Goal: Information Seeking & Learning: Understand process/instructions

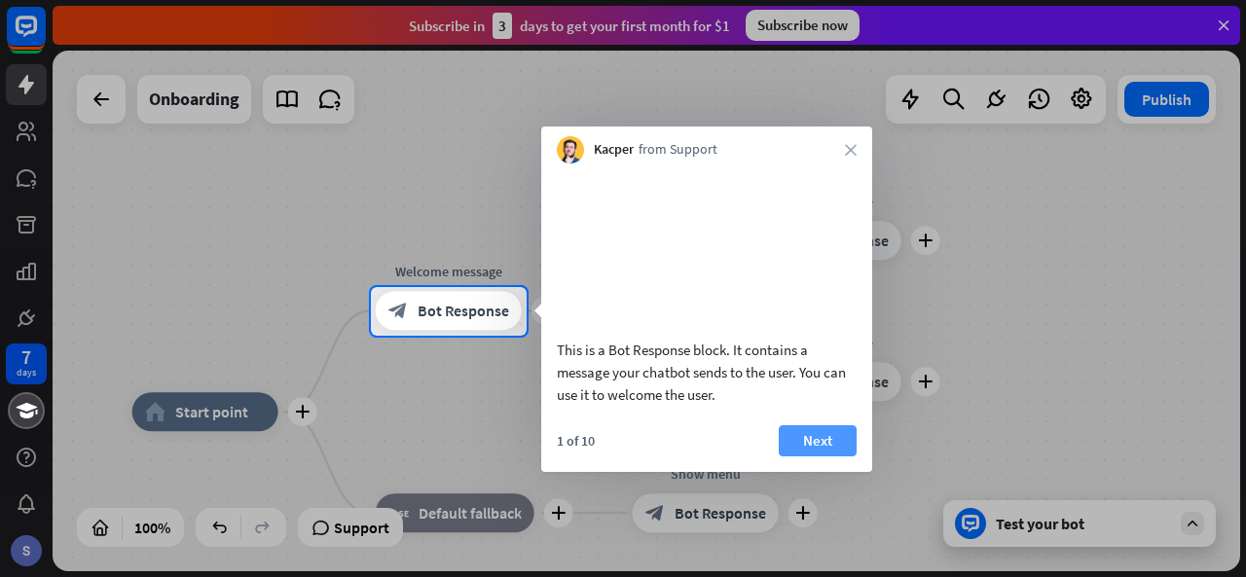
click at [825, 454] on button "Next" at bounding box center [818, 440] width 78 height 31
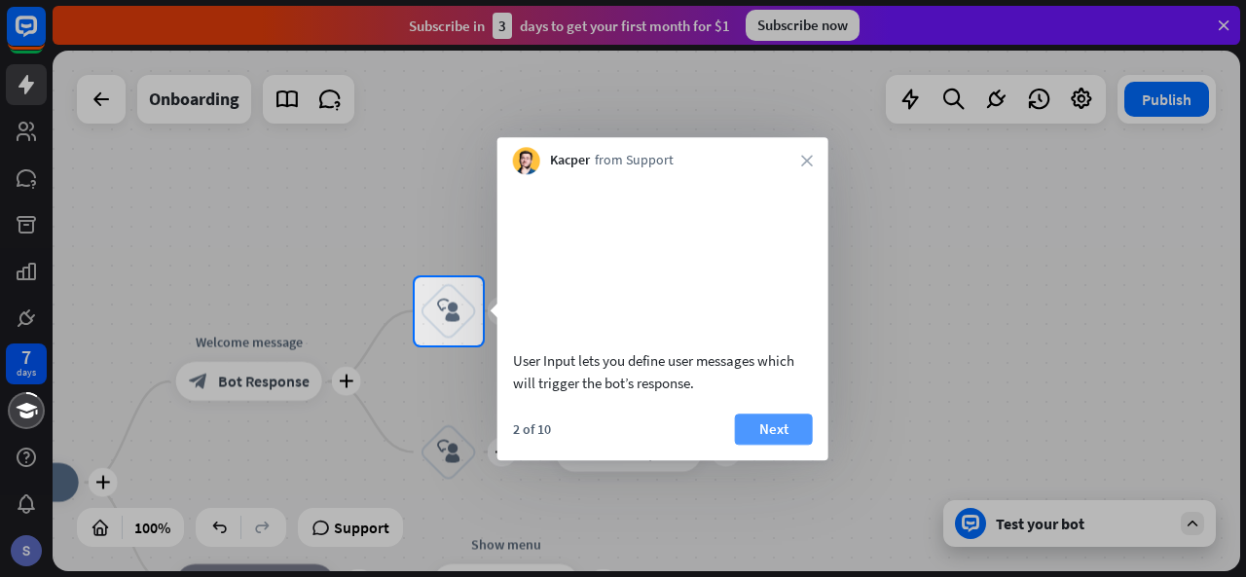
click at [793, 445] on button "Next" at bounding box center [774, 429] width 78 height 31
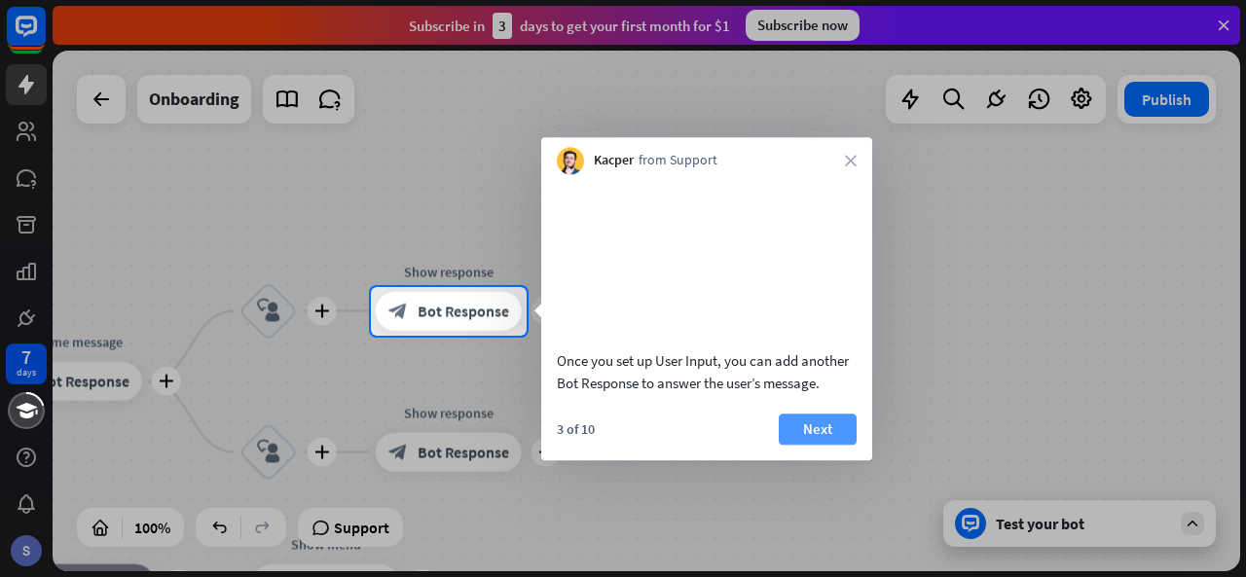
click at [800, 445] on button "Next" at bounding box center [818, 429] width 78 height 31
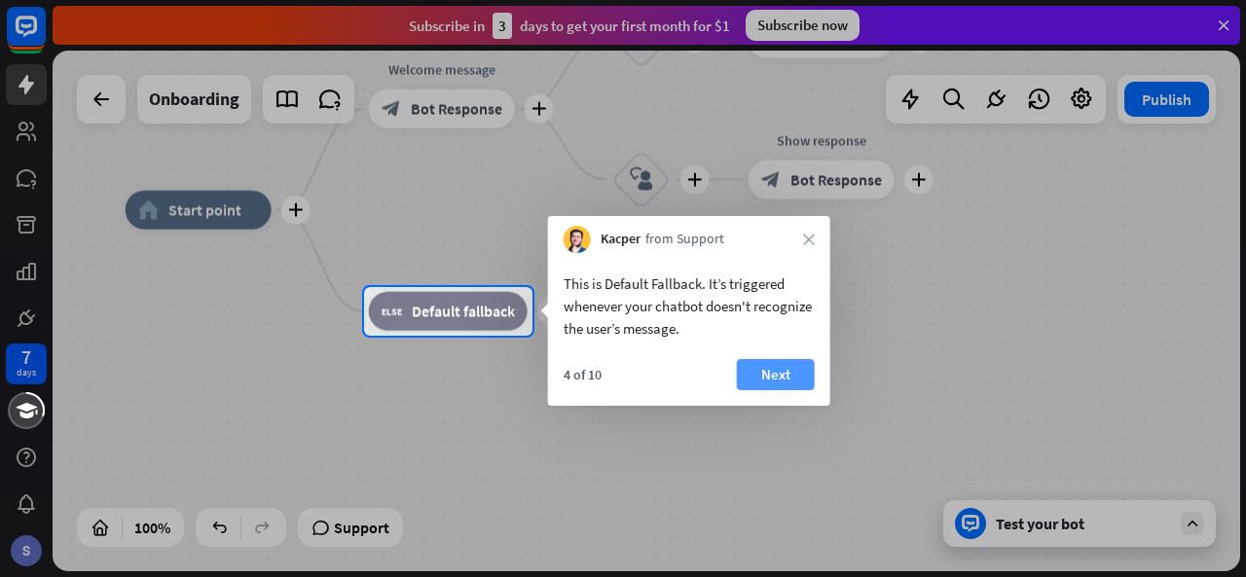
click at [780, 378] on button "Next" at bounding box center [776, 374] width 78 height 31
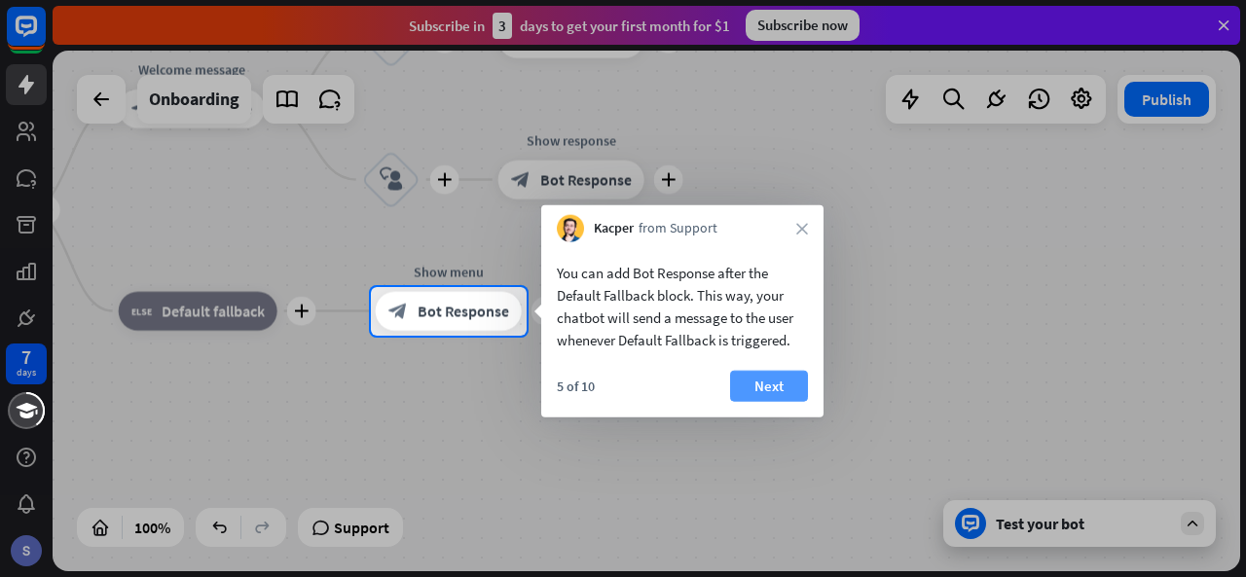
click at [757, 386] on button "Next" at bounding box center [769, 386] width 78 height 31
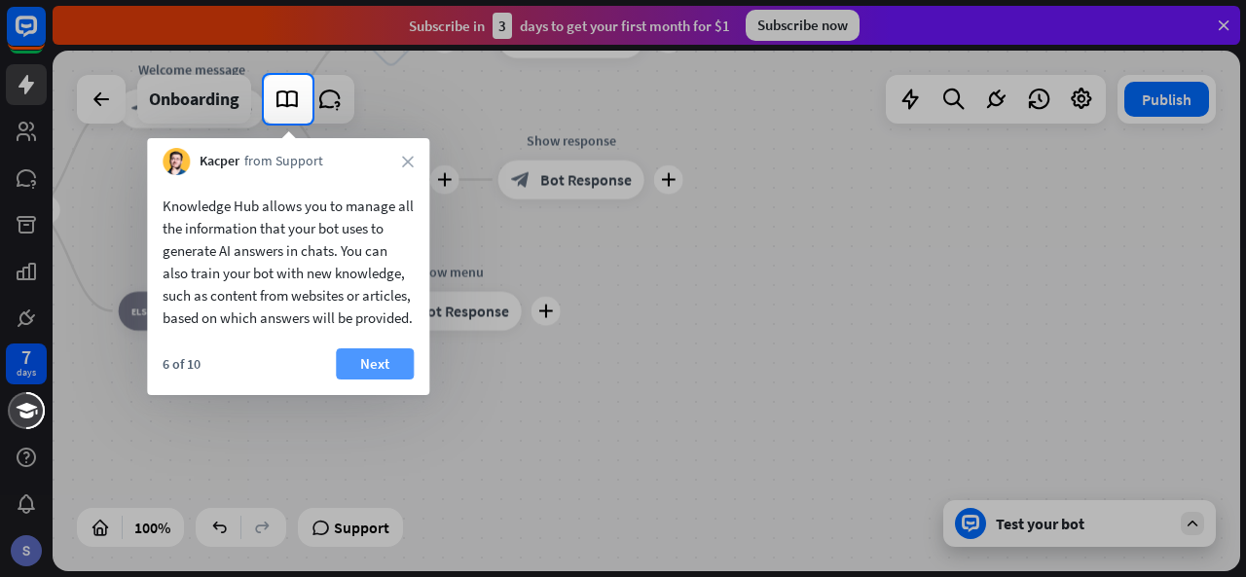
click at [366, 380] on button "Next" at bounding box center [375, 364] width 78 height 31
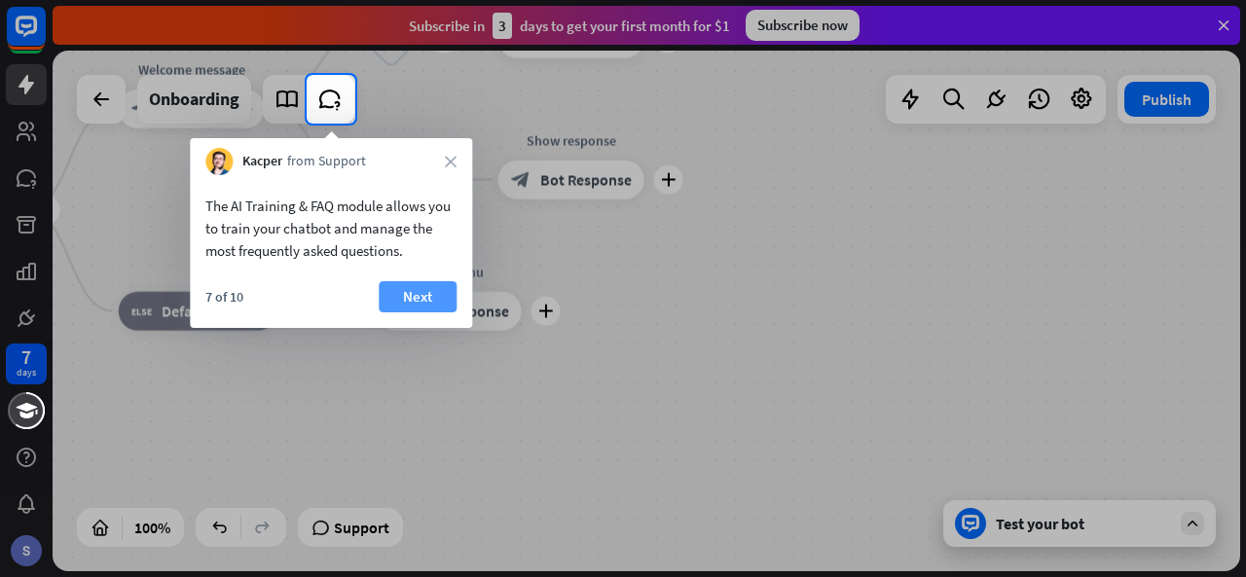
click at [420, 300] on button "Next" at bounding box center [418, 296] width 78 height 31
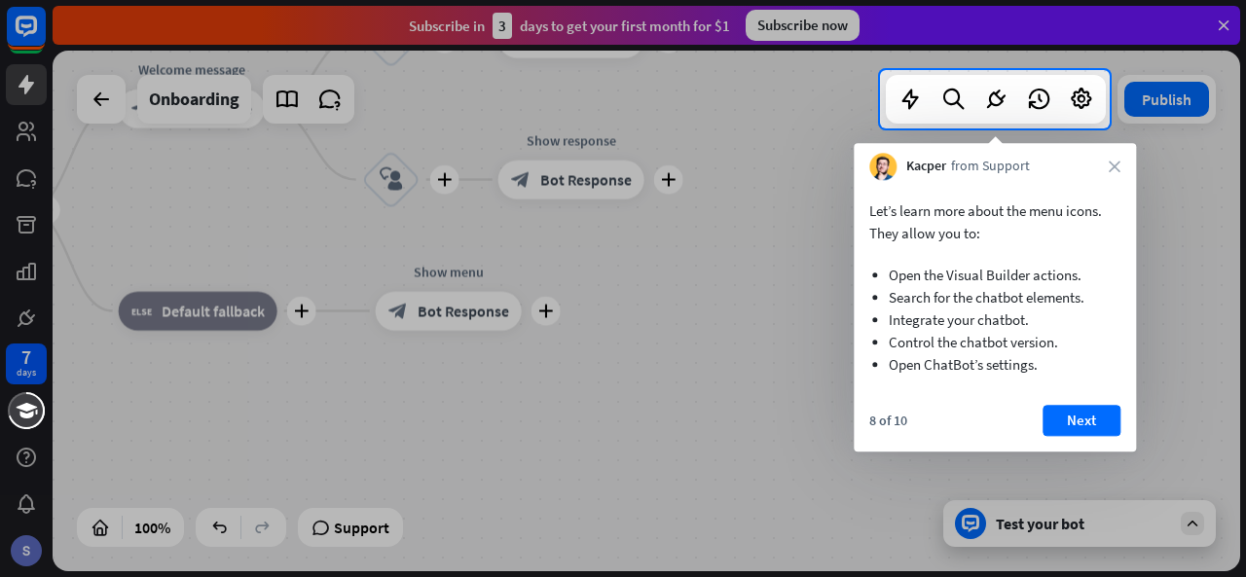
click at [1089, 422] on button "Next" at bounding box center [1082, 420] width 78 height 31
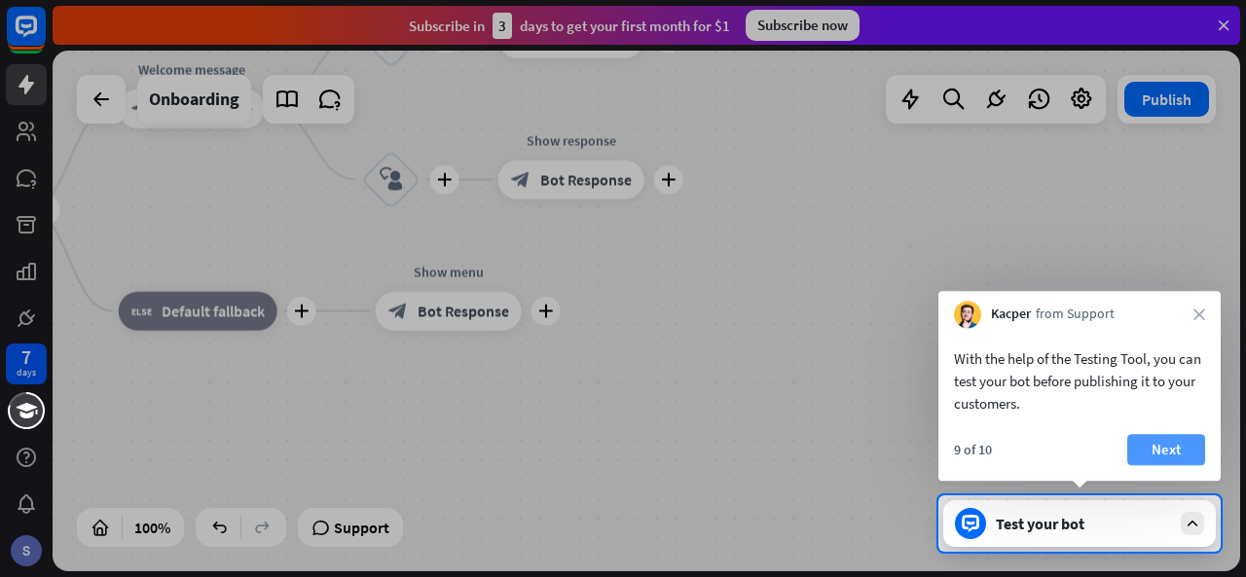
click at [1155, 451] on button "Next" at bounding box center [1166, 449] width 78 height 31
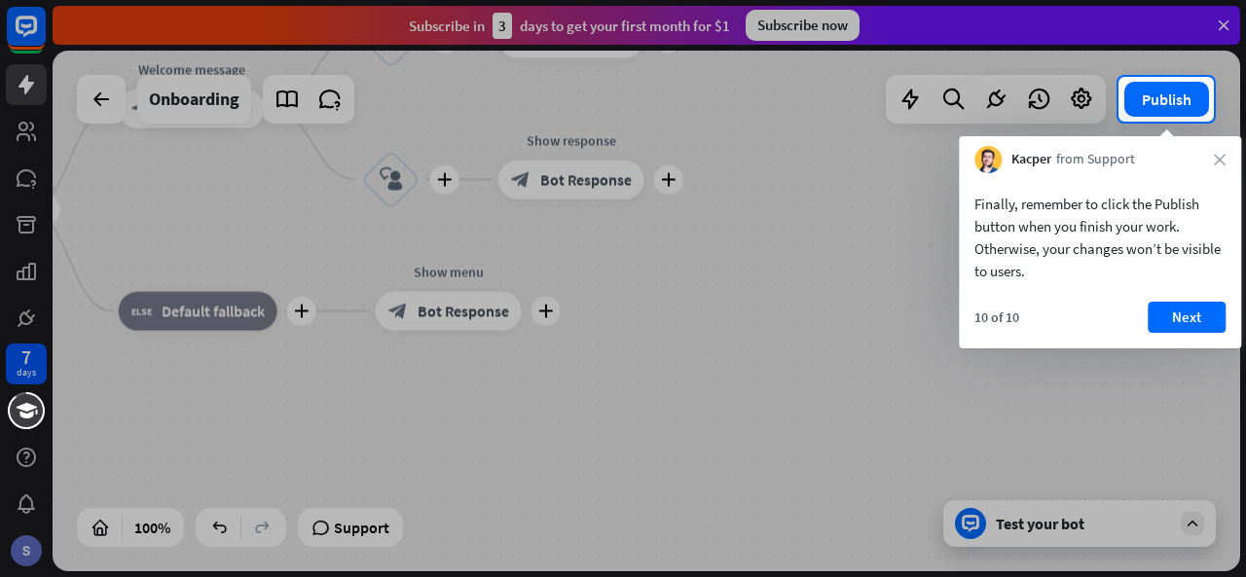
click at [1110, 531] on div at bounding box center [623, 350] width 1246 height 456
click at [1155, 319] on button "Next" at bounding box center [1187, 317] width 78 height 31
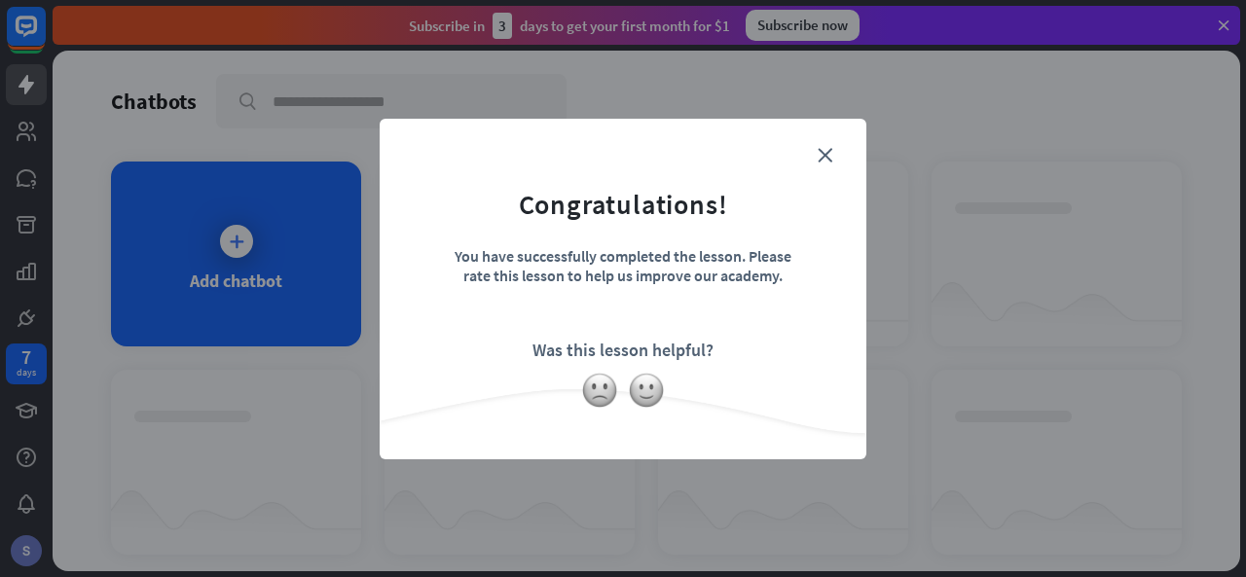
click at [816, 150] on form "Congratulations! You have successfully completed the lesson. Please rate this l…" at bounding box center [623, 259] width 438 height 233
click at [830, 150] on icon "close" at bounding box center [825, 155] width 15 height 15
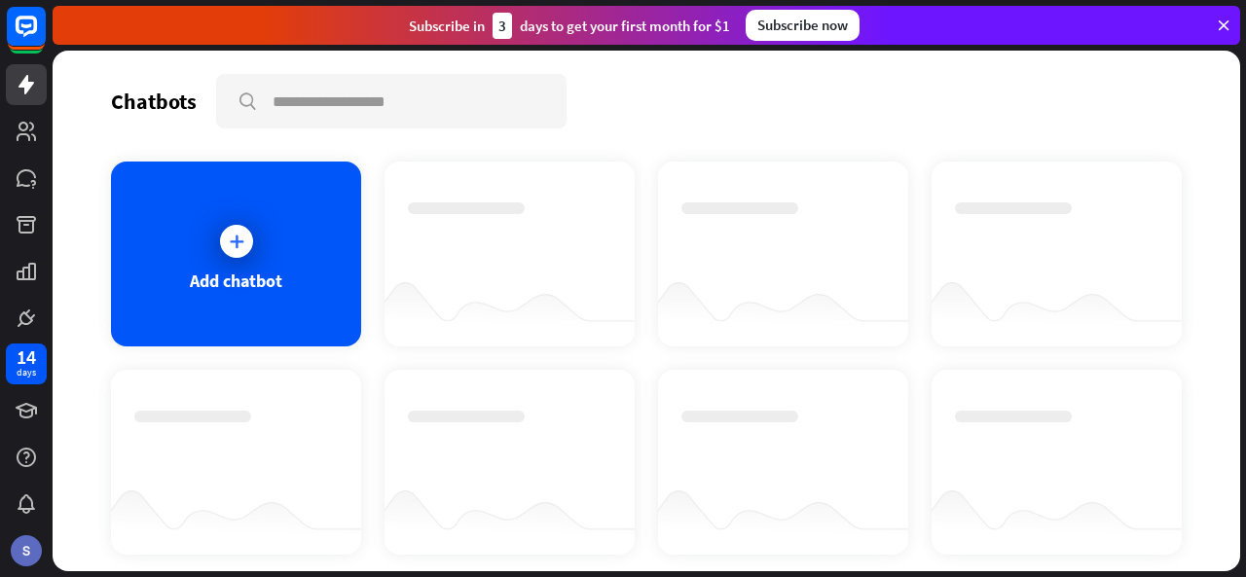
click at [318, 268] on div "Add chatbot" at bounding box center [236, 254] width 250 height 185
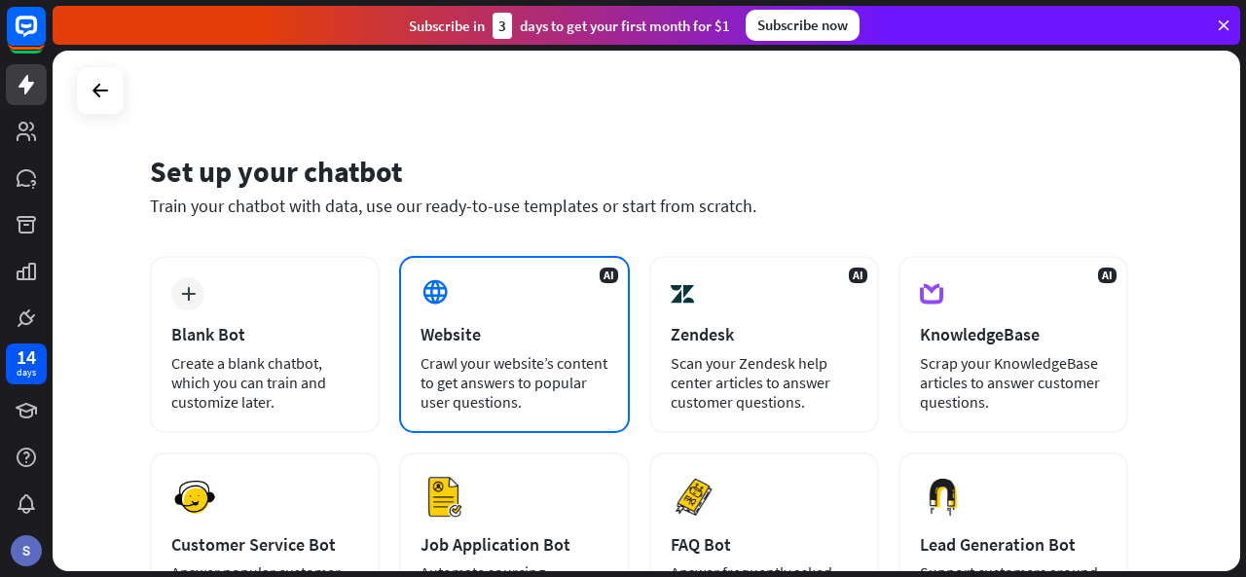
click at [543, 334] on div "Website" at bounding box center [514, 334] width 187 height 22
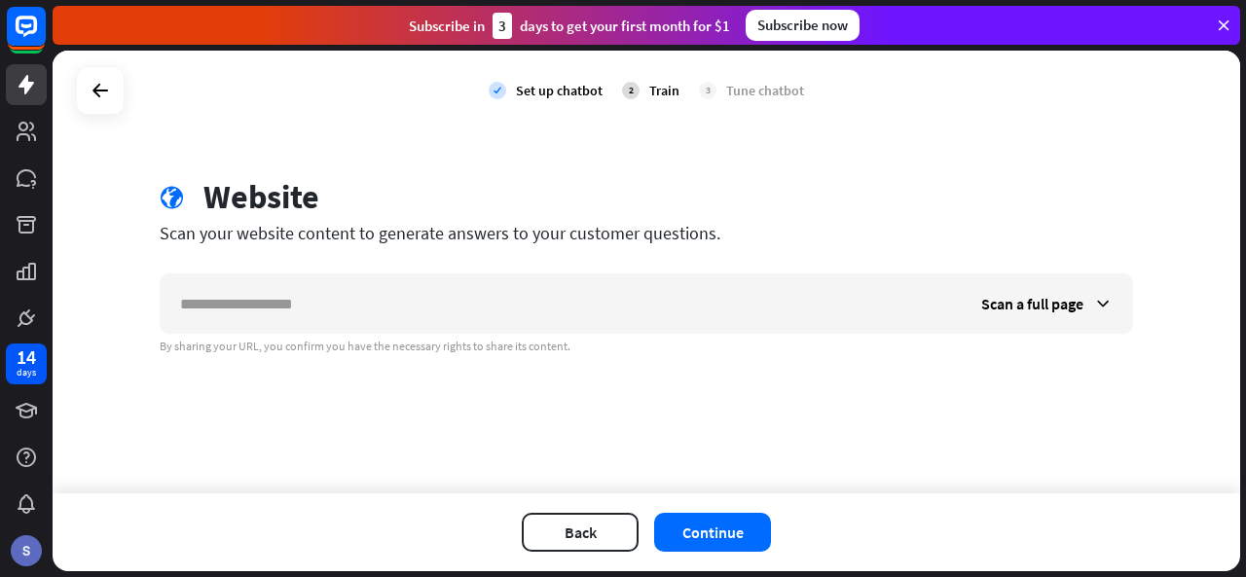
click at [641, 333] on div "Scan a full page By sharing your URL, you confirm you have the necessary rights…" at bounding box center [647, 314] width 974 height 81
click at [621, 537] on button "Back" at bounding box center [580, 532] width 117 height 39
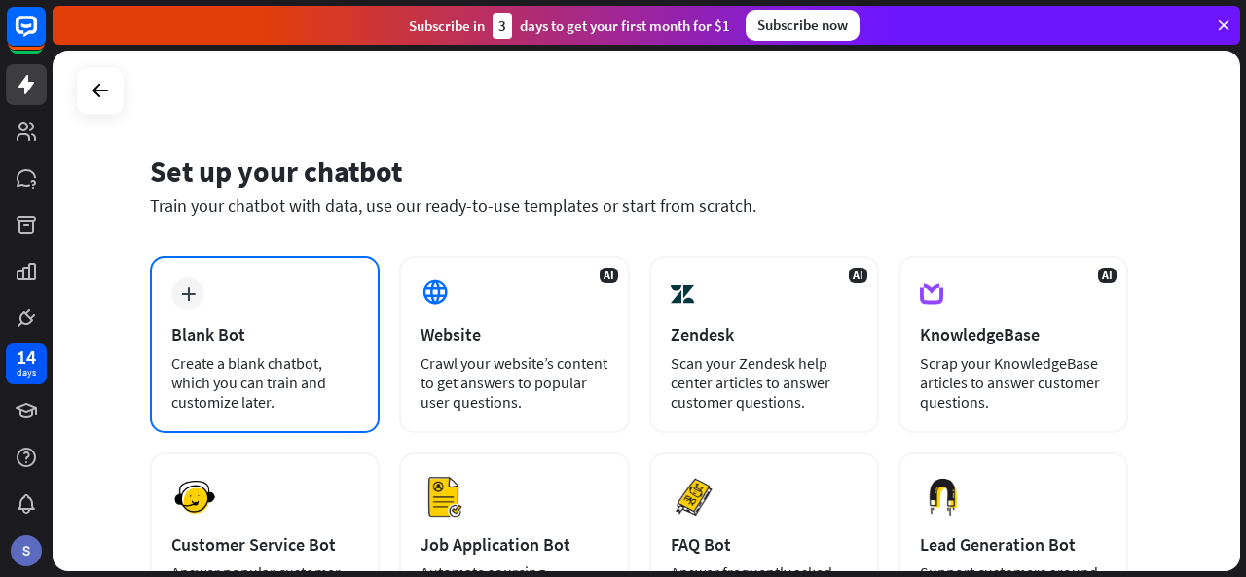
click at [228, 376] on div "Create a blank chatbot, which you can train and customize later." at bounding box center [264, 382] width 187 height 58
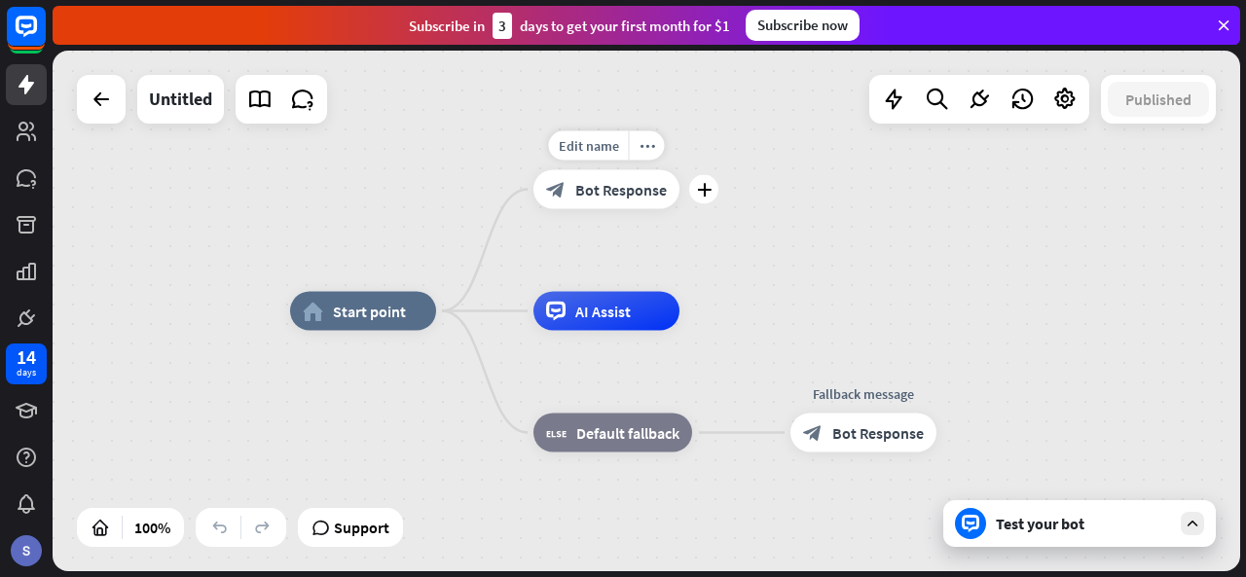
click at [633, 205] on div "block_bot_response Bot Response" at bounding box center [607, 189] width 146 height 39
